Goal: Complete application form: Complete application form

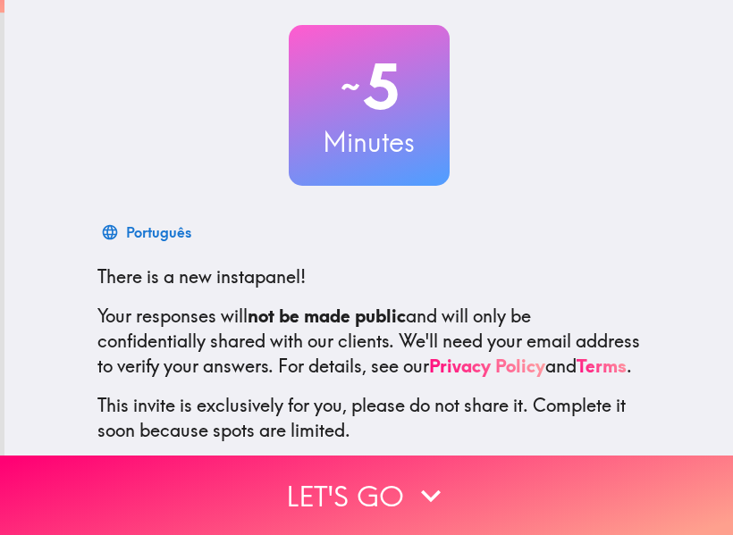
scroll to position [208, 0]
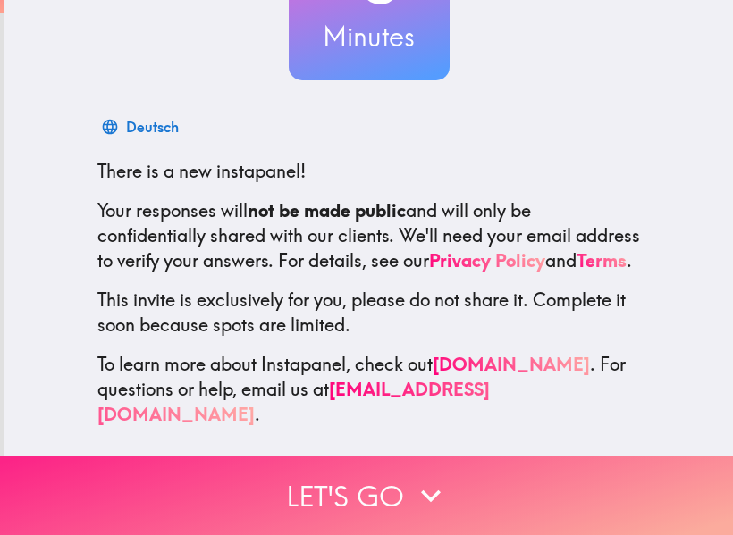
click at [422, 476] on icon "button" at bounding box center [430, 495] width 39 height 39
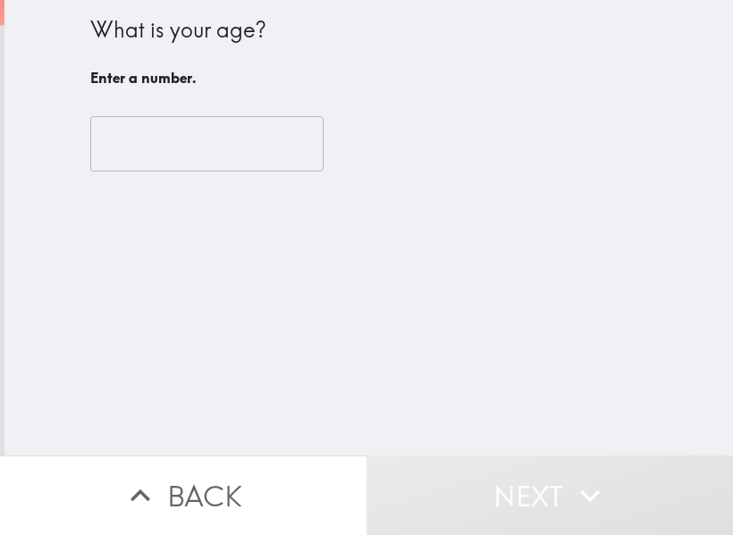
scroll to position [0, 0]
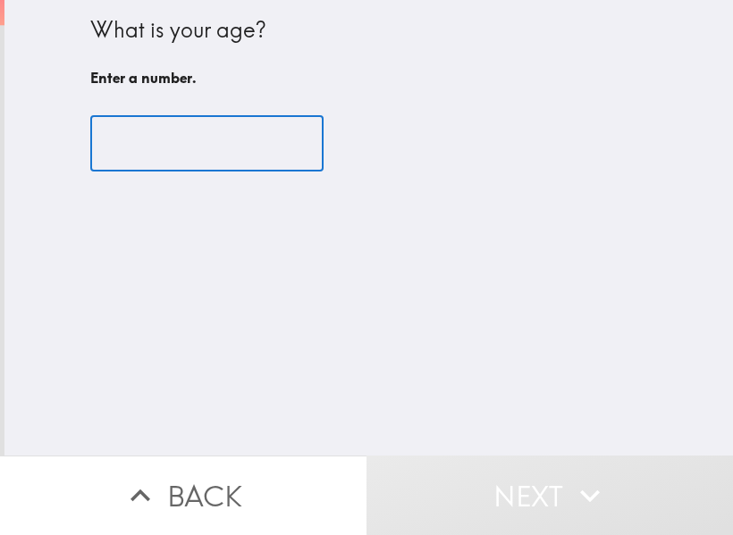
click at [228, 140] on input "number" at bounding box center [206, 143] width 233 height 55
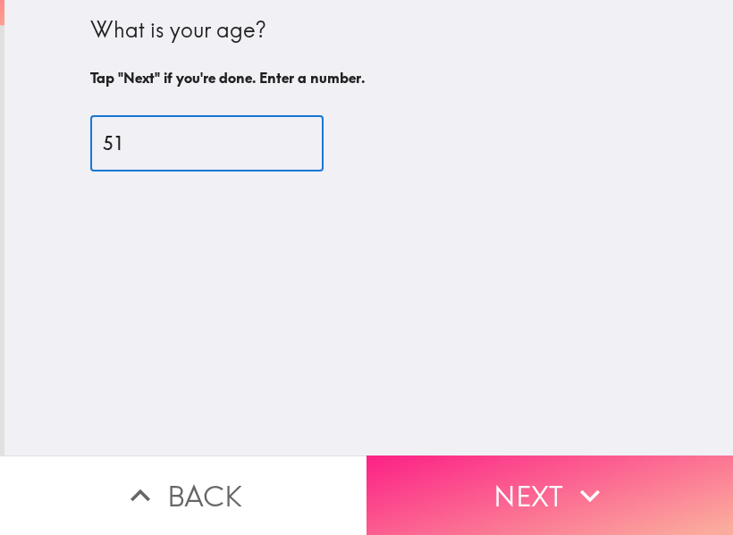
type input "51"
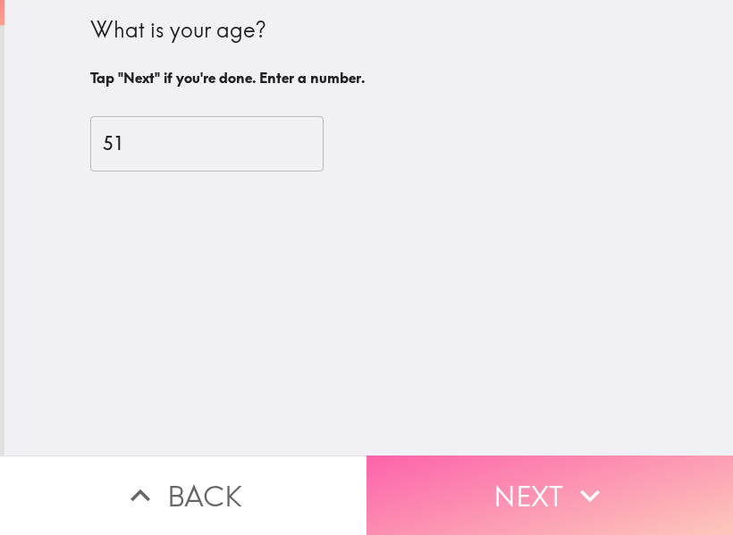
click at [504, 464] on button "Next" at bounding box center [550, 496] width 367 height 80
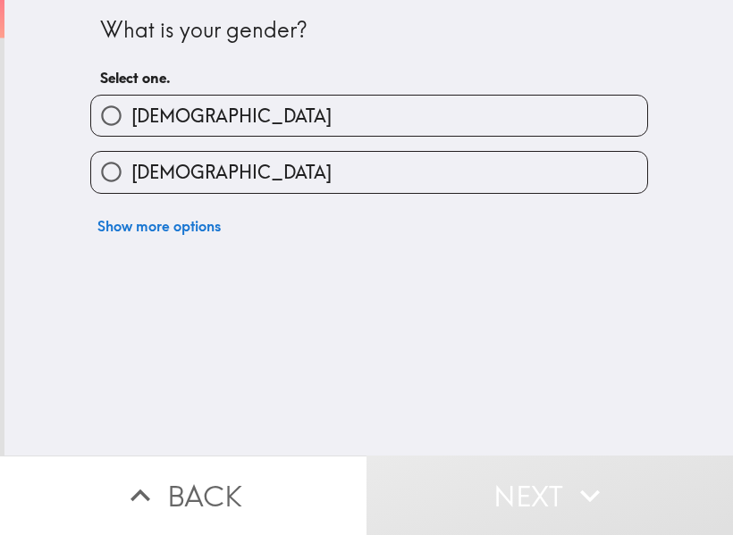
click at [131, 119] on span "[DEMOGRAPHIC_DATA]" at bounding box center [231, 116] width 200 height 25
click at [119, 119] on input "[DEMOGRAPHIC_DATA]" at bounding box center [111, 116] width 40 height 40
radio input "true"
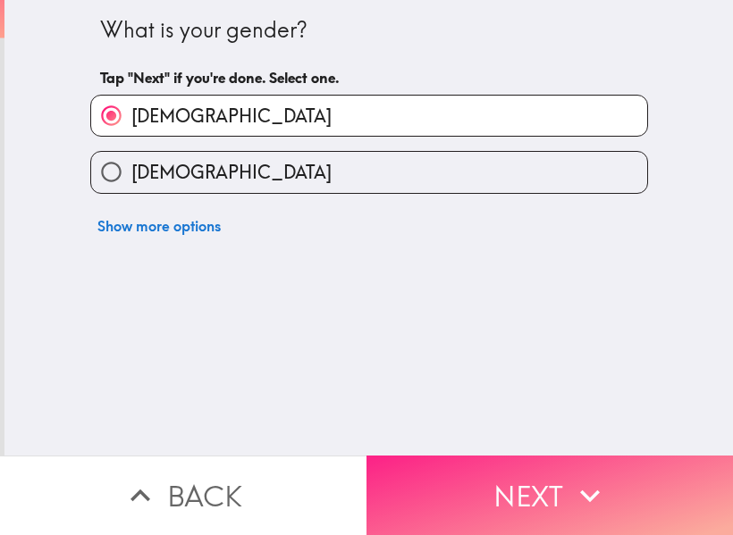
click at [529, 485] on button "Next" at bounding box center [550, 496] width 367 height 80
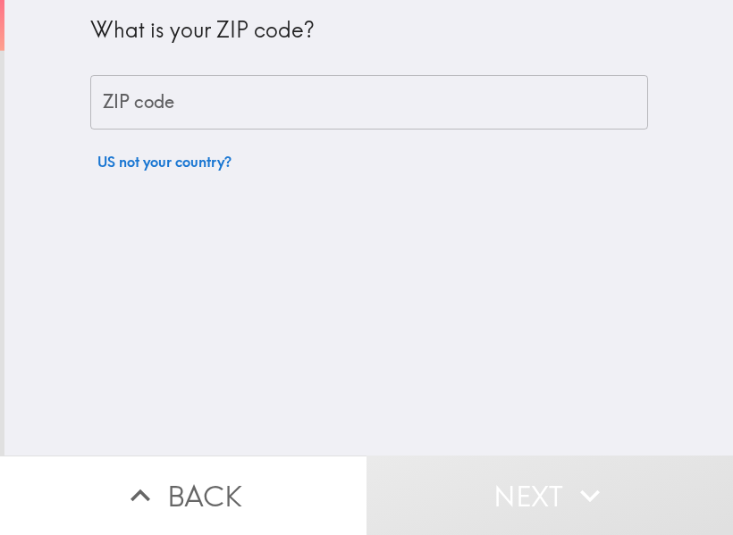
click at [188, 94] on input "ZIP code" at bounding box center [369, 102] width 558 height 55
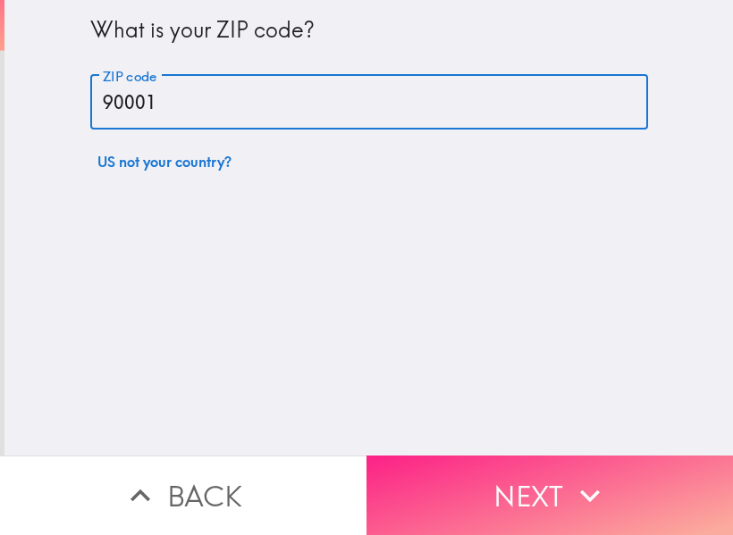
type input "90001"
click at [534, 482] on button "Next" at bounding box center [550, 496] width 367 height 80
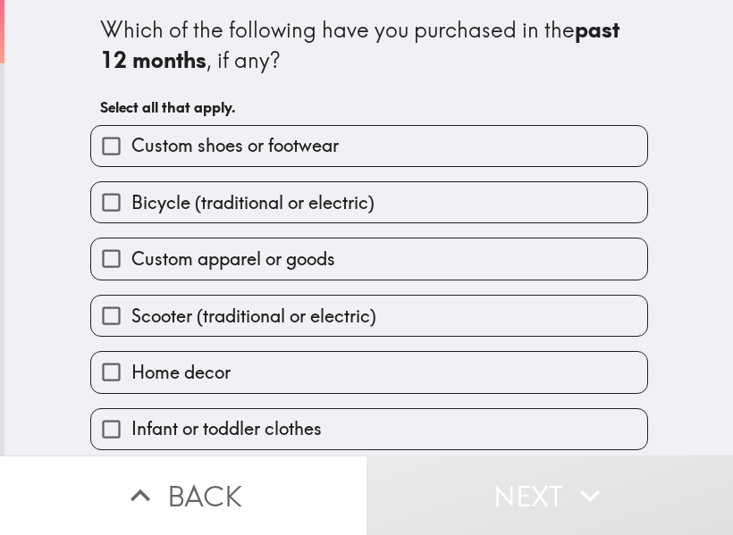
click at [237, 146] on span "Custom shoes or footwear" at bounding box center [234, 145] width 207 height 25
click at [131, 146] on input "Custom shoes or footwear" at bounding box center [111, 146] width 40 height 40
checkbox input "true"
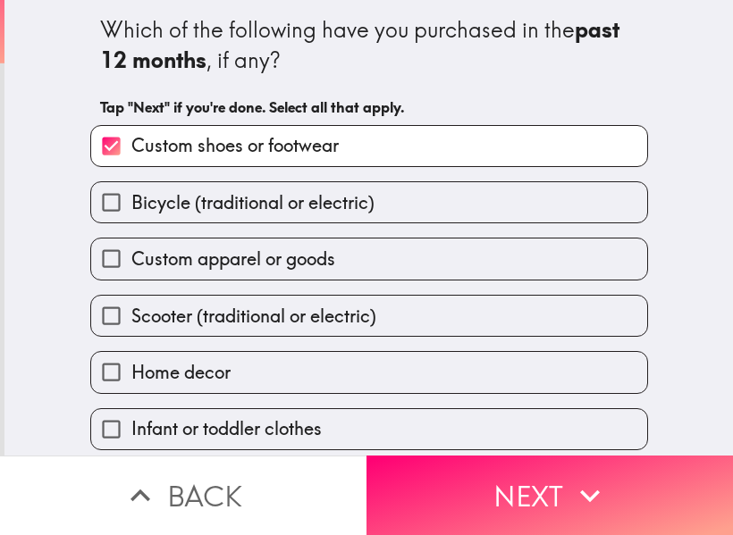
click at [212, 206] on span "Bicycle (traditional or electric)" at bounding box center [252, 202] width 243 height 25
click at [131, 206] on input "Bicycle (traditional or electric)" at bounding box center [111, 202] width 40 height 40
checkbox input "true"
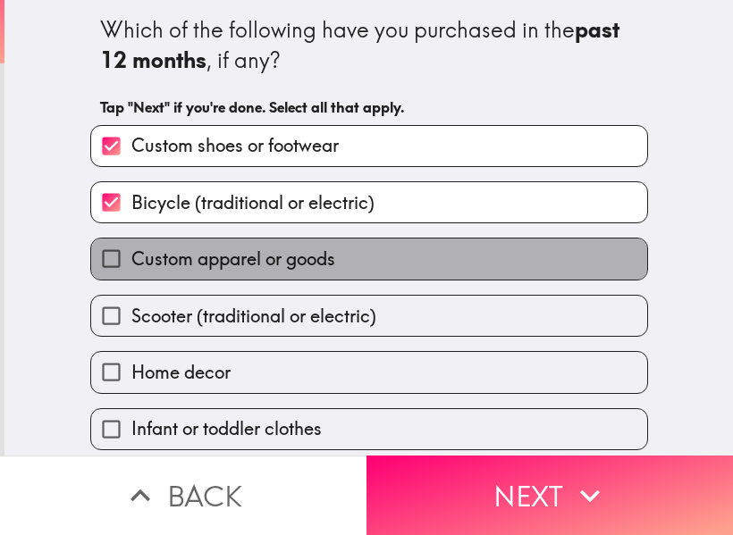
click at [209, 241] on label "Custom apparel or goods" at bounding box center [369, 259] width 556 height 40
click at [131, 241] on input "Custom apparel or goods" at bounding box center [111, 259] width 40 height 40
checkbox input "true"
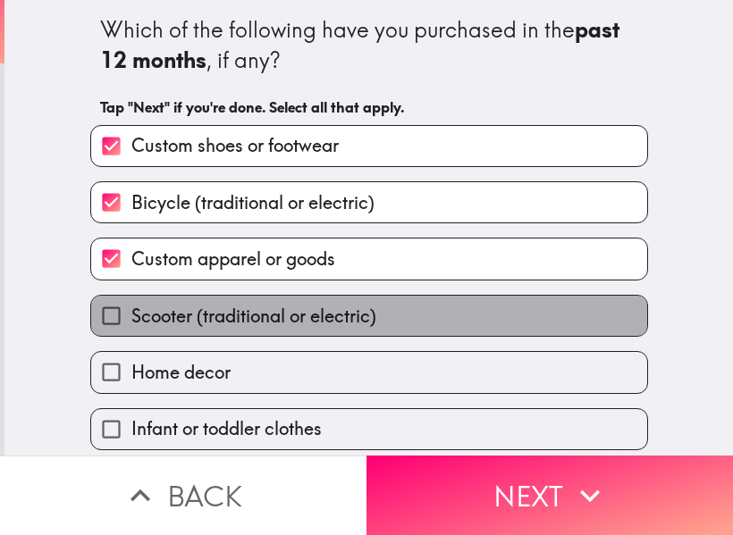
click at [209, 311] on span "Scooter (traditional or electric)" at bounding box center [253, 316] width 245 height 25
click at [131, 311] on input "Scooter (traditional or electric)" at bounding box center [111, 316] width 40 height 40
checkbox input "true"
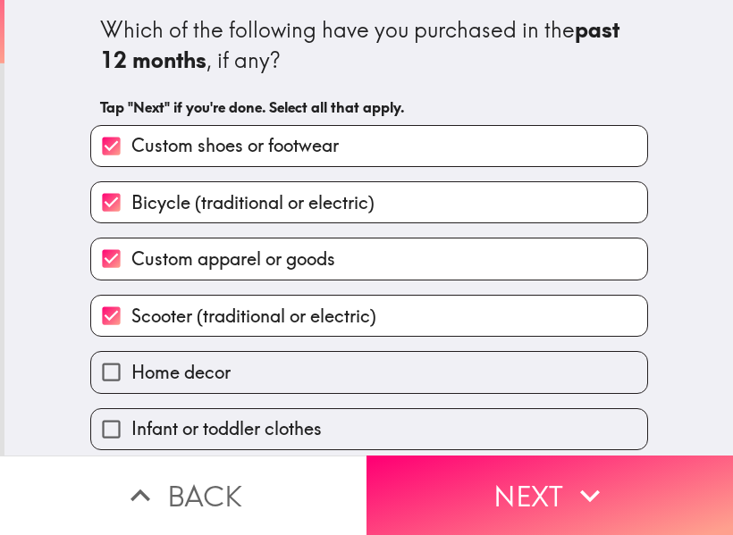
scroll to position [122, 0]
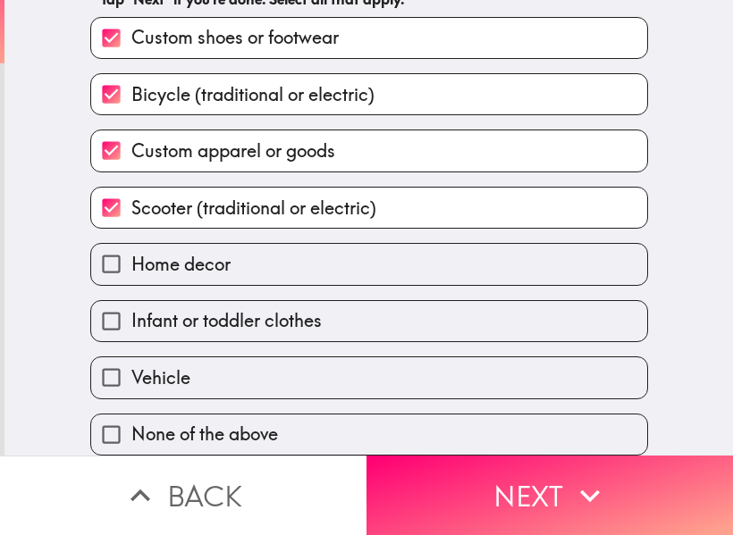
click at [176, 256] on span "Home decor" at bounding box center [180, 264] width 99 height 25
click at [131, 256] on input "Home decor" at bounding box center [111, 264] width 40 height 40
checkbox input "true"
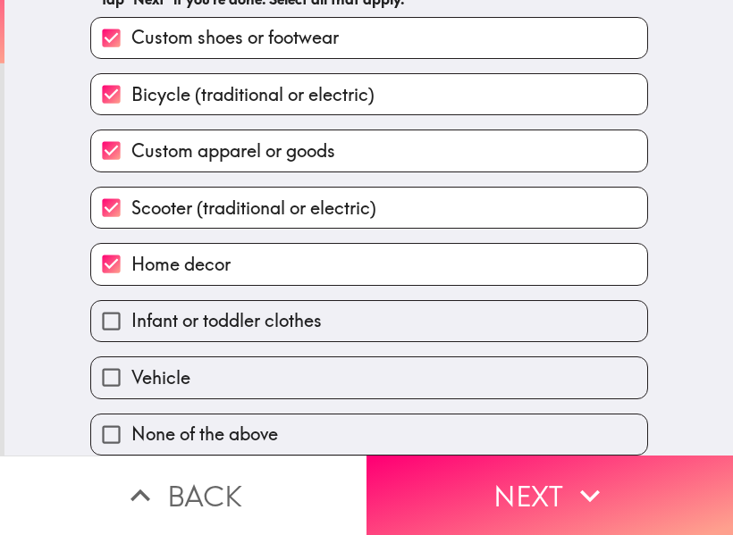
click at [158, 308] on span "Infant or toddler clothes" at bounding box center [226, 320] width 190 height 25
click at [131, 301] on input "Infant or toddler clothes" at bounding box center [111, 321] width 40 height 40
checkbox input "true"
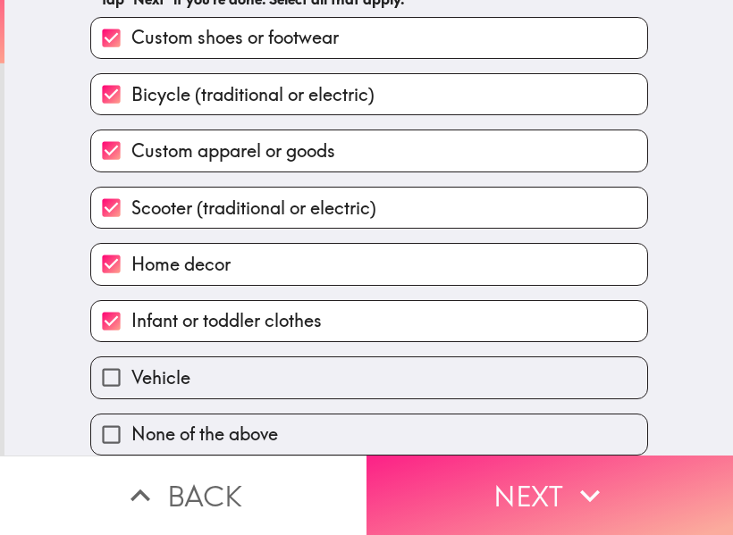
click at [500, 466] on button "Next" at bounding box center [550, 496] width 367 height 80
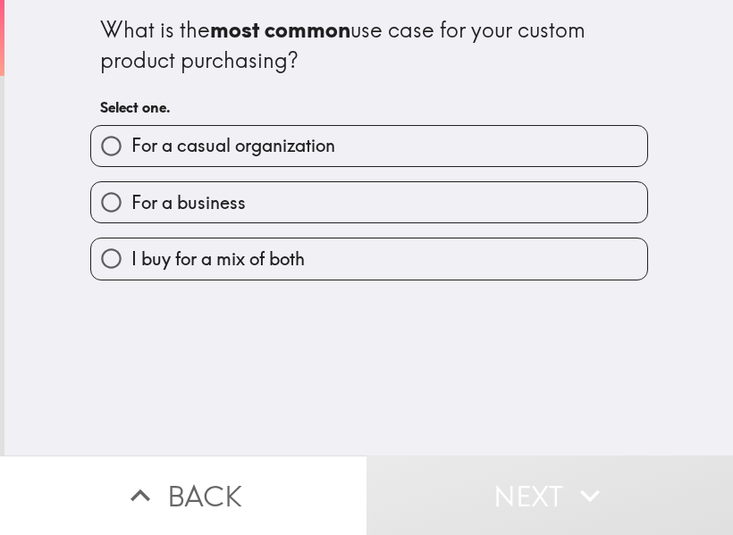
click at [232, 264] on span "I buy for a mix of both" at bounding box center [217, 259] width 173 height 25
click at [131, 264] on input "I buy for a mix of both" at bounding box center [111, 259] width 40 height 40
radio input "true"
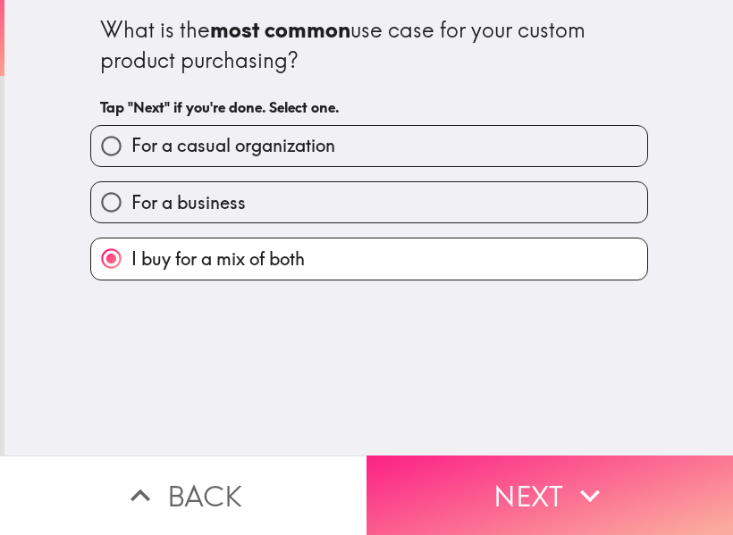
click at [570, 483] on icon "button" at bounding box center [589, 495] width 39 height 39
